Goal: Task Accomplishment & Management: Use online tool/utility

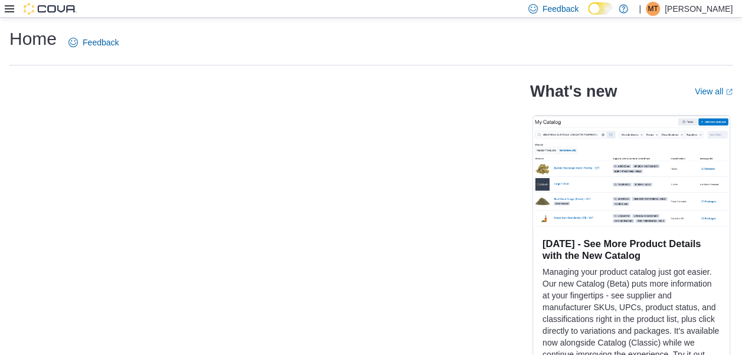
click at [223, 105] on div "What's new View all (opens in a new tab or window) [DATE] - See More Product De…" at bounding box center [370, 227] width 723 height 305
click at [6, 7] on icon at bounding box center [9, 8] width 9 height 9
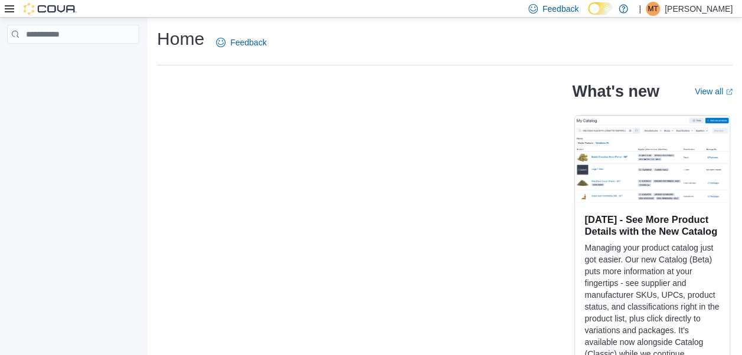
click at [6, 7] on icon at bounding box center [9, 8] width 9 height 9
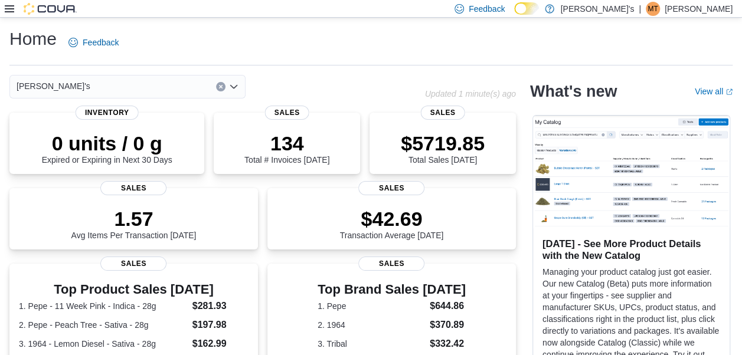
click at [11, 8] on icon at bounding box center [9, 8] width 9 height 7
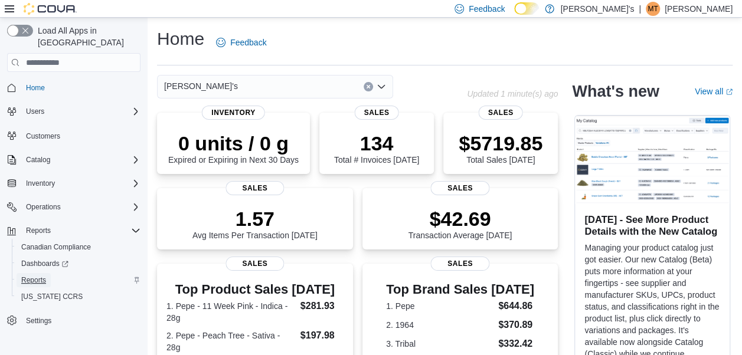
click at [28, 275] on span "Reports" at bounding box center [33, 280] width 25 height 14
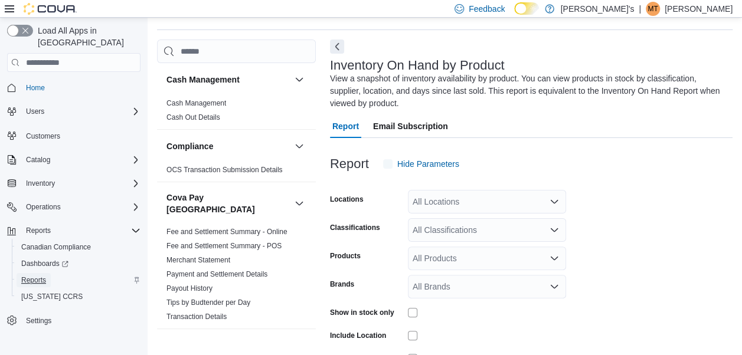
scroll to position [52, 0]
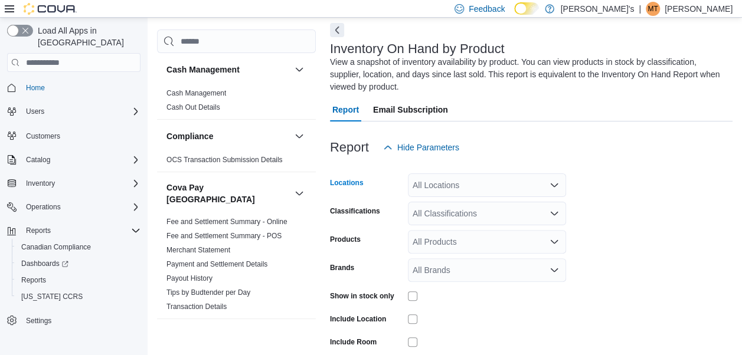
click at [555, 182] on icon "Open list of options" at bounding box center [554, 185] width 9 height 9
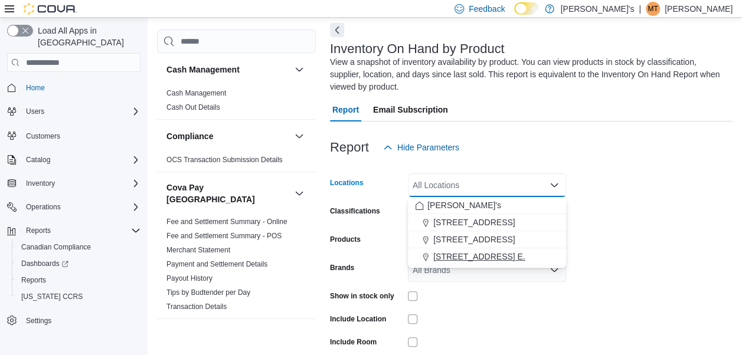
click at [459, 253] on span "[STREET_ADDRESS] E." at bounding box center [479, 257] width 92 height 12
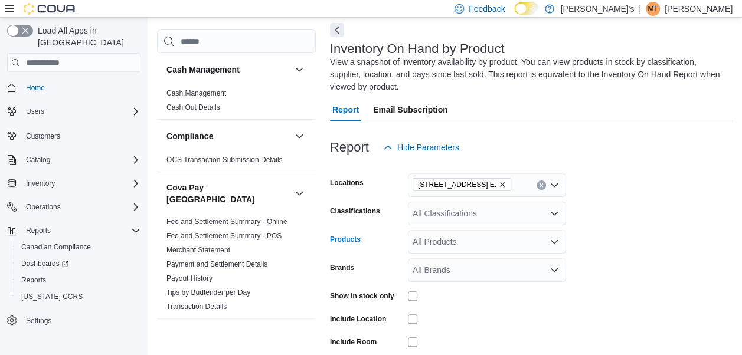
click at [459, 253] on div "All Products" at bounding box center [487, 242] width 158 height 24
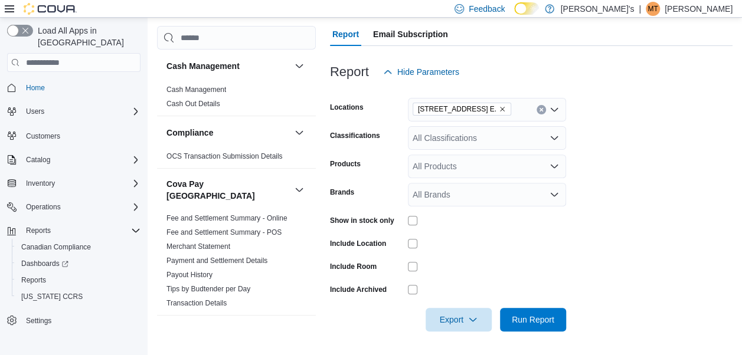
click at [527, 306] on div at bounding box center [531, 303] width 403 height 9
click at [521, 316] on span "Run Report" at bounding box center [533, 320] width 43 height 12
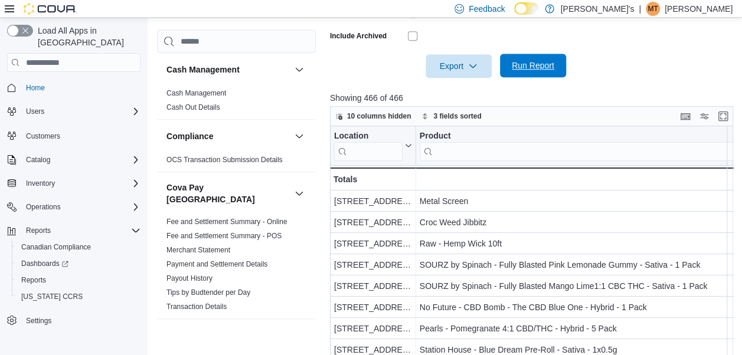
scroll to position [387, 0]
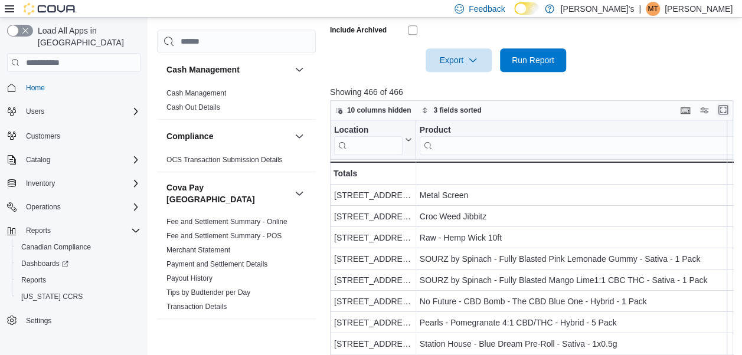
click at [725, 110] on button "Enter fullscreen" at bounding box center [723, 110] width 14 height 14
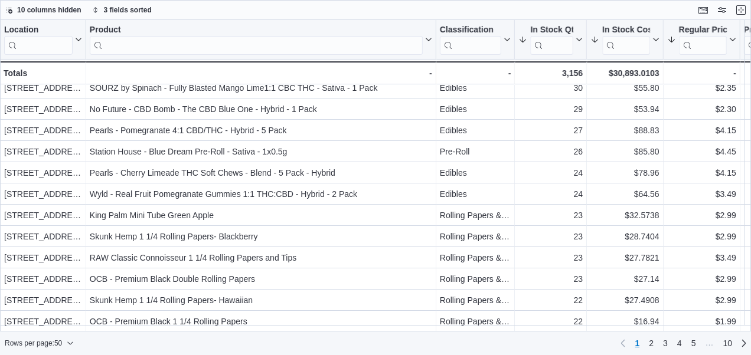
scroll to position [28, 0]
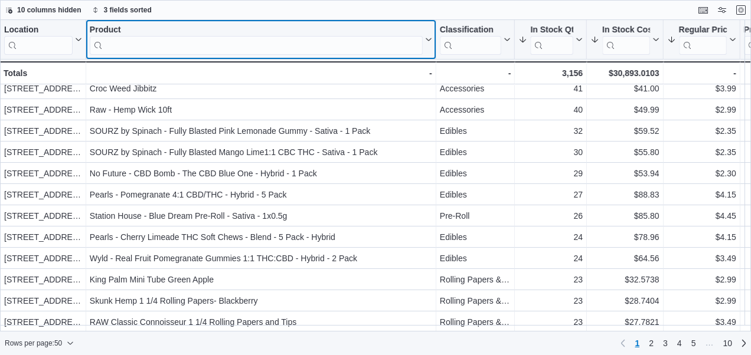
click at [389, 44] on input "search" at bounding box center [256, 45] width 333 height 19
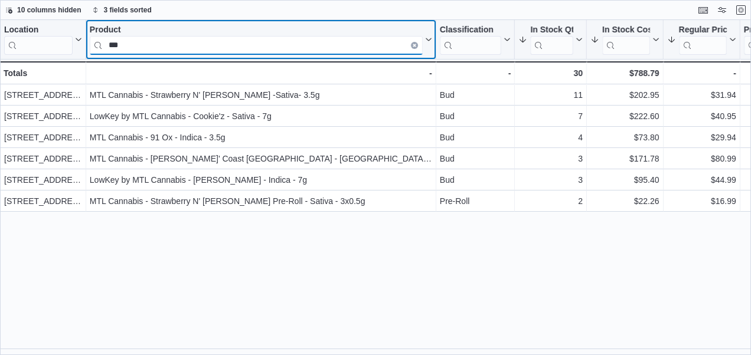
scroll to position [0, 0]
type input "*"
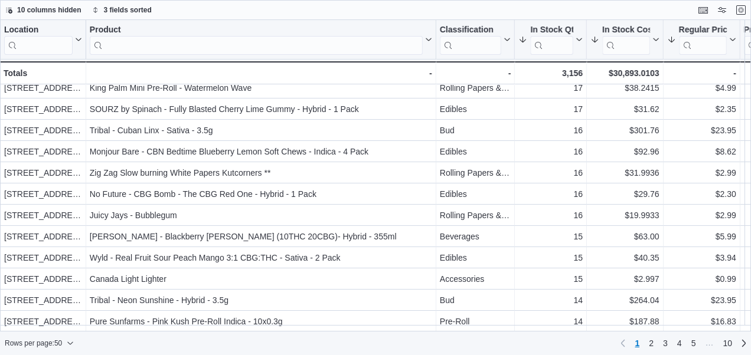
scroll to position [821, 0]
click at [651, 341] on span "2" at bounding box center [651, 344] width 5 height 12
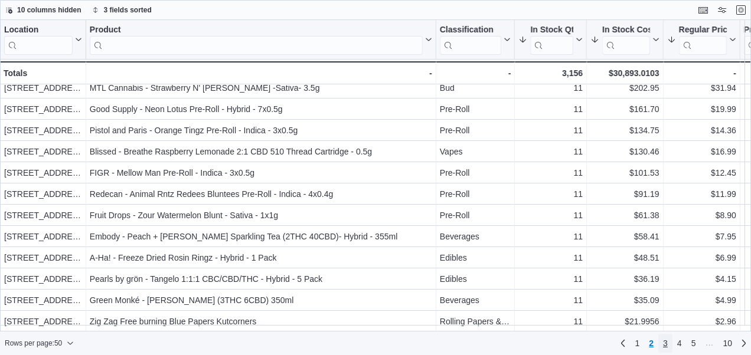
click at [668, 342] on link "3" at bounding box center [665, 343] width 14 height 19
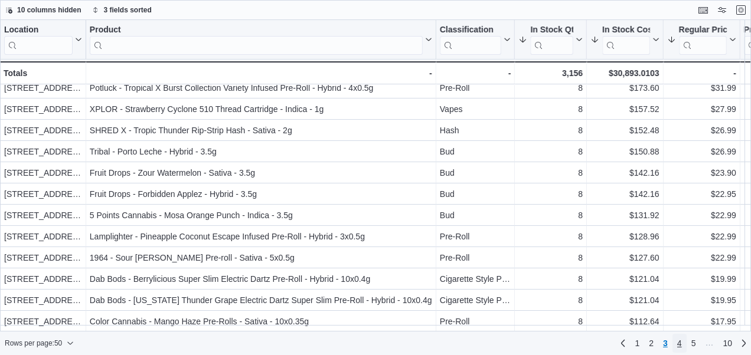
click at [684, 346] on link "4" at bounding box center [680, 343] width 14 height 19
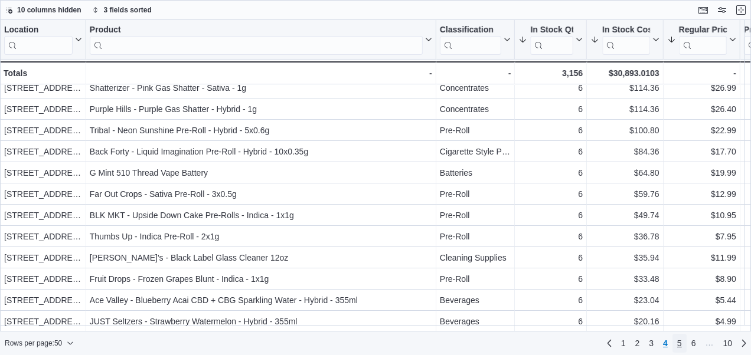
click at [673, 350] on link "5" at bounding box center [680, 343] width 14 height 19
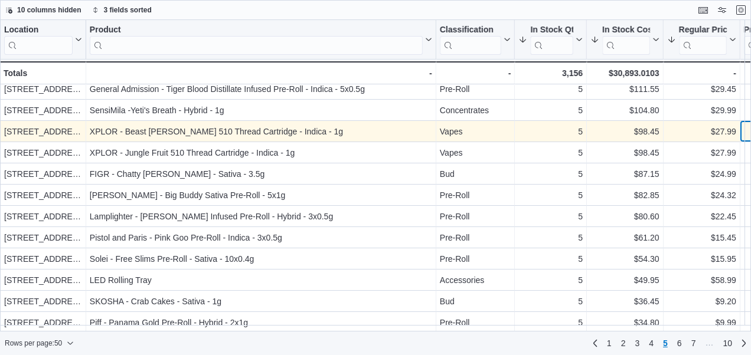
scroll to position [325, 85]
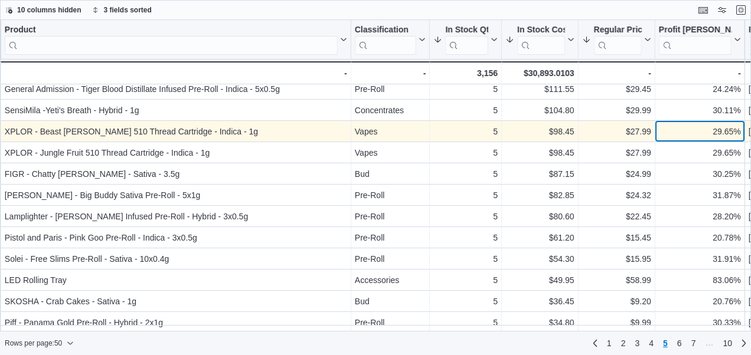
click at [745, 138] on div "[STREET_ADDRESS] E. - Location, column 1, row 218 XPLOR - Beast [PERSON_NAME] 5…" at bounding box center [551, 131] width 1273 height 21
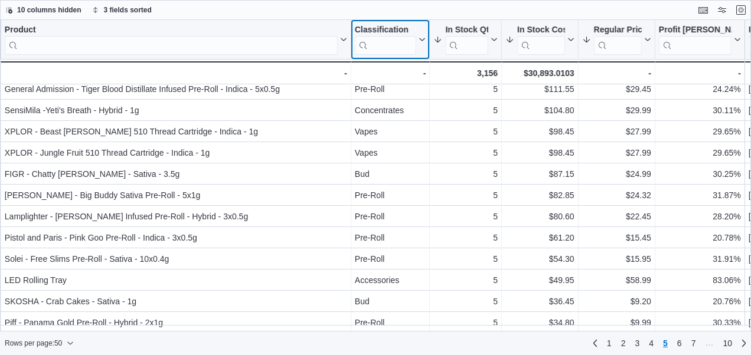
click at [410, 44] on input "search" at bounding box center [386, 45] width 62 height 19
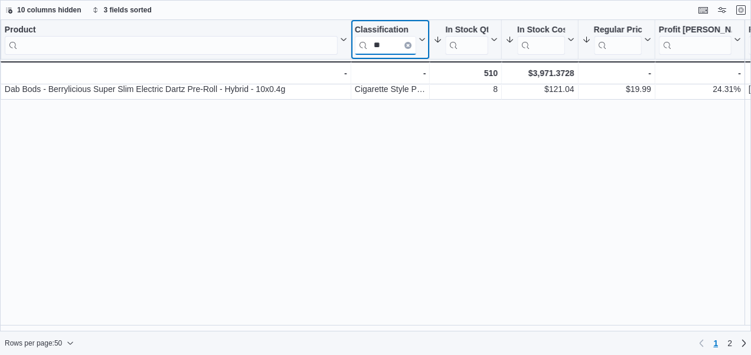
scroll to position [0, 85]
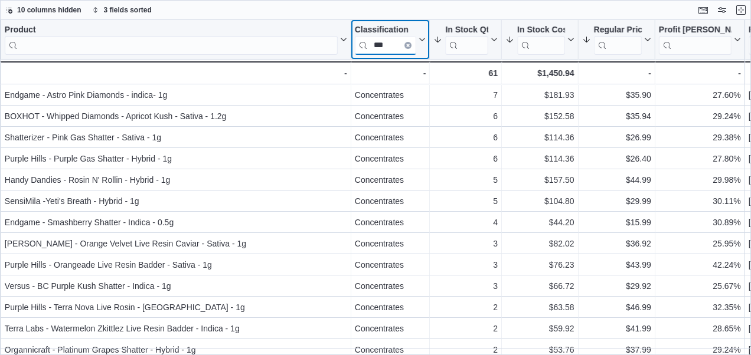
type input "***"
click at [410, 44] on icon "Clear input" at bounding box center [408, 46] width 4 height 4
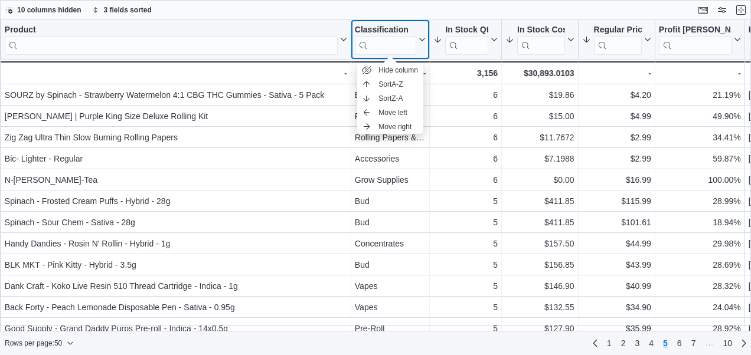
click at [398, 41] on input "search" at bounding box center [386, 45] width 62 height 19
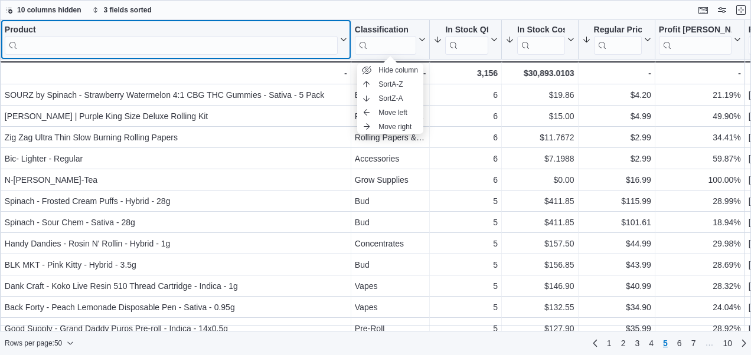
click at [273, 37] on input "search" at bounding box center [171, 45] width 333 height 19
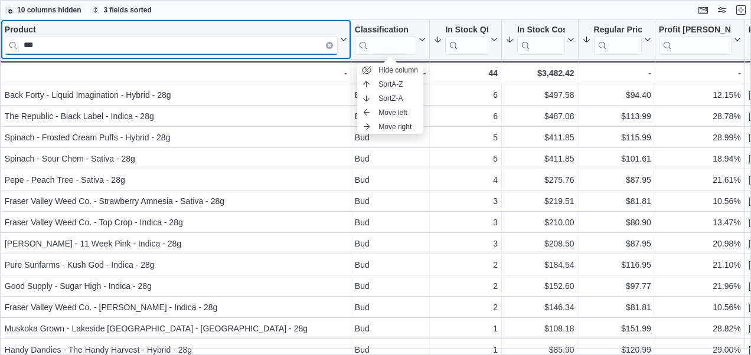
type input "***"
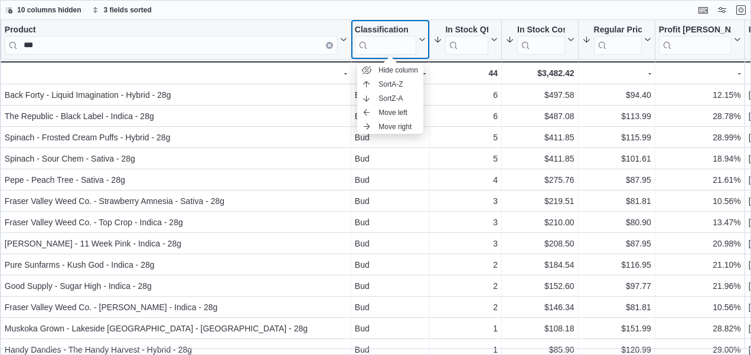
click at [420, 37] on icon at bounding box center [420, 39] width 9 height 7
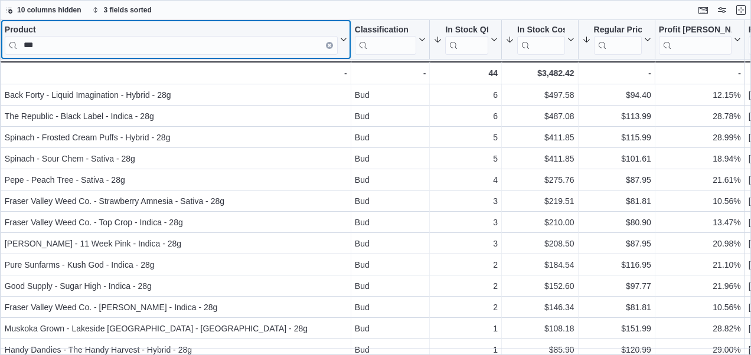
click at [332, 43] on button "Clear input" at bounding box center [329, 45] width 7 height 7
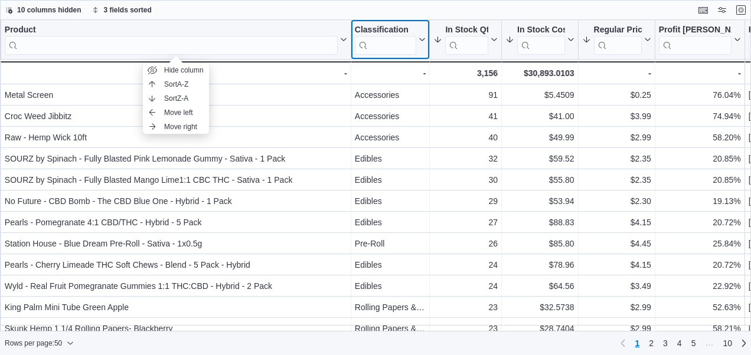
click at [392, 48] on input "search" at bounding box center [386, 45] width 62 height 19
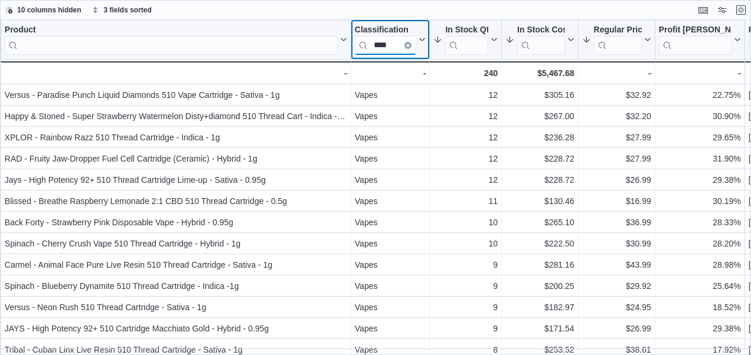
type input "****"
click at [408, 44] on icon "Clear input" at bounding box center [408, 45] width 2 height 2
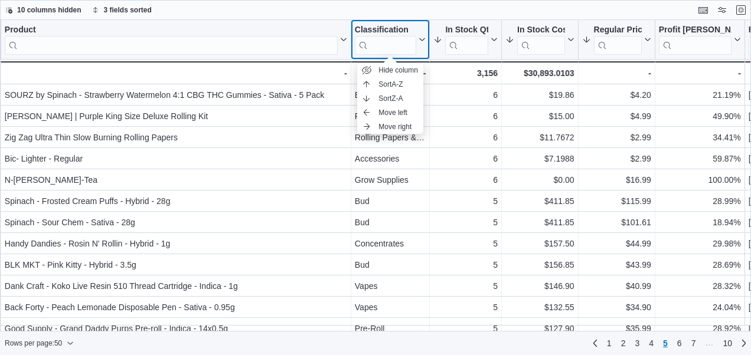
click at [394, 43] on input "search" at bounding box center [386, 45] width 62 height 19
click at [613, 339] on link "1" at bounding box center [609, 343] width 14 height 19
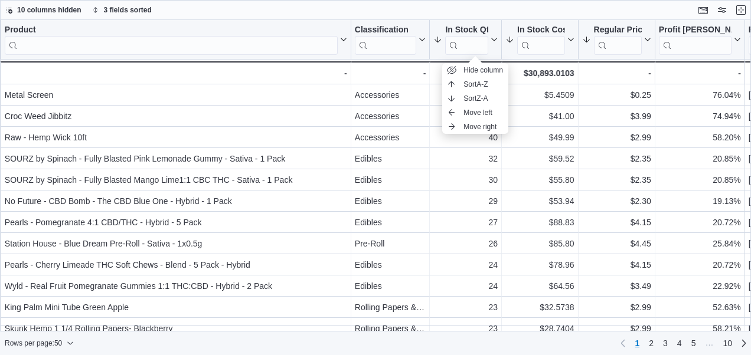
scroll to position [0, 0]
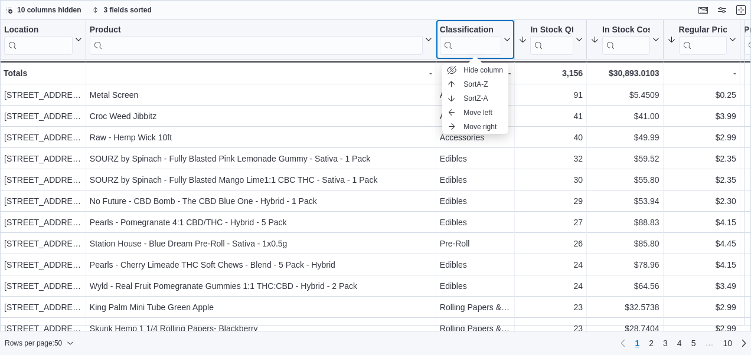
click at [508, 37] on icon at bounding box center [505, 39] width 9 height 7
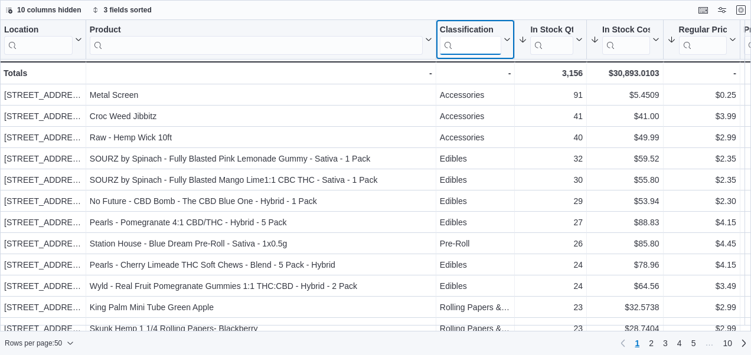
click at [495, 50] on input "search" at bounding box center [471, 45] width 62 height 19
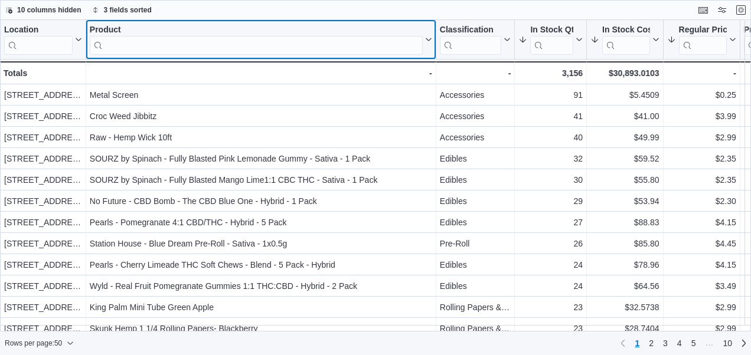
click at [377, 45] on input "search" at bounding box center [256, 45] width 333 height 19
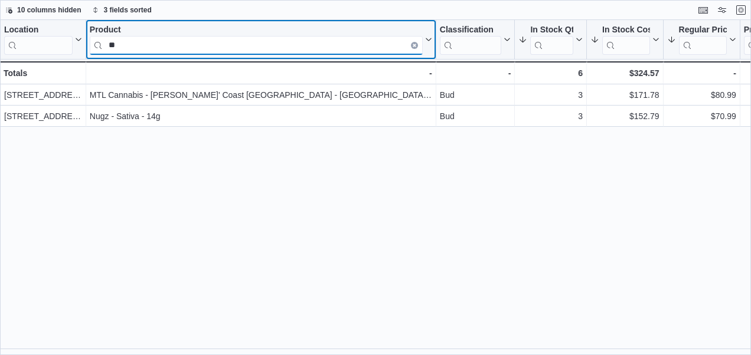
type input "*"
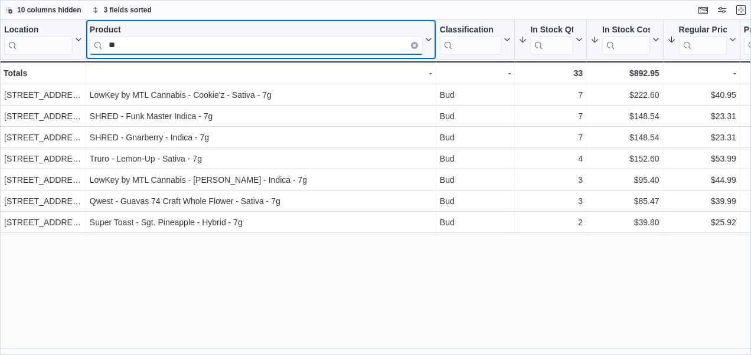
type input "*"
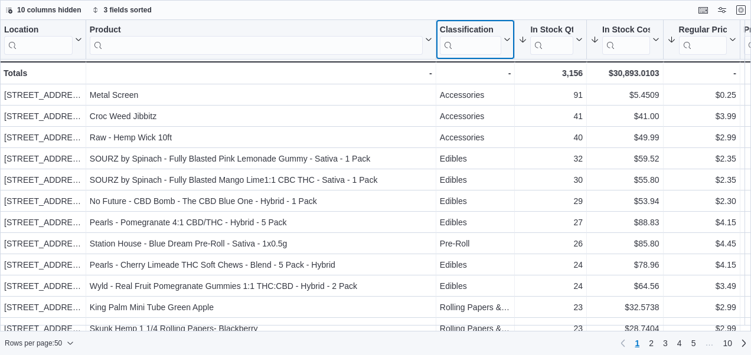
drag, startPoint x: 466, startPoint y: 46, endPoint x: 474, endPoint y: 51, distance: 9.0
click at [466, 46] on input "search" at bounding box center [471, 45] width 62 height 19
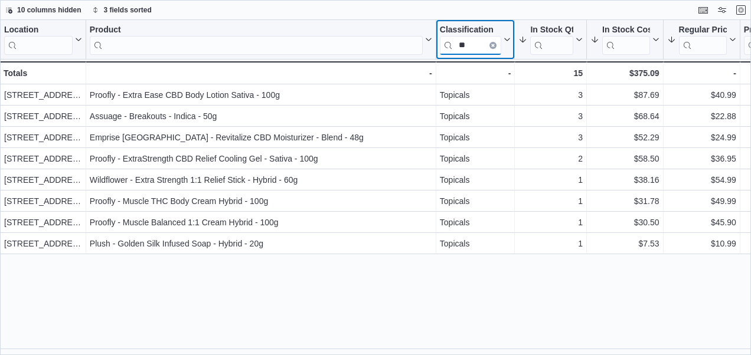
type input "*"
